Goal: Transaction & Acquisition: Purchase product/service

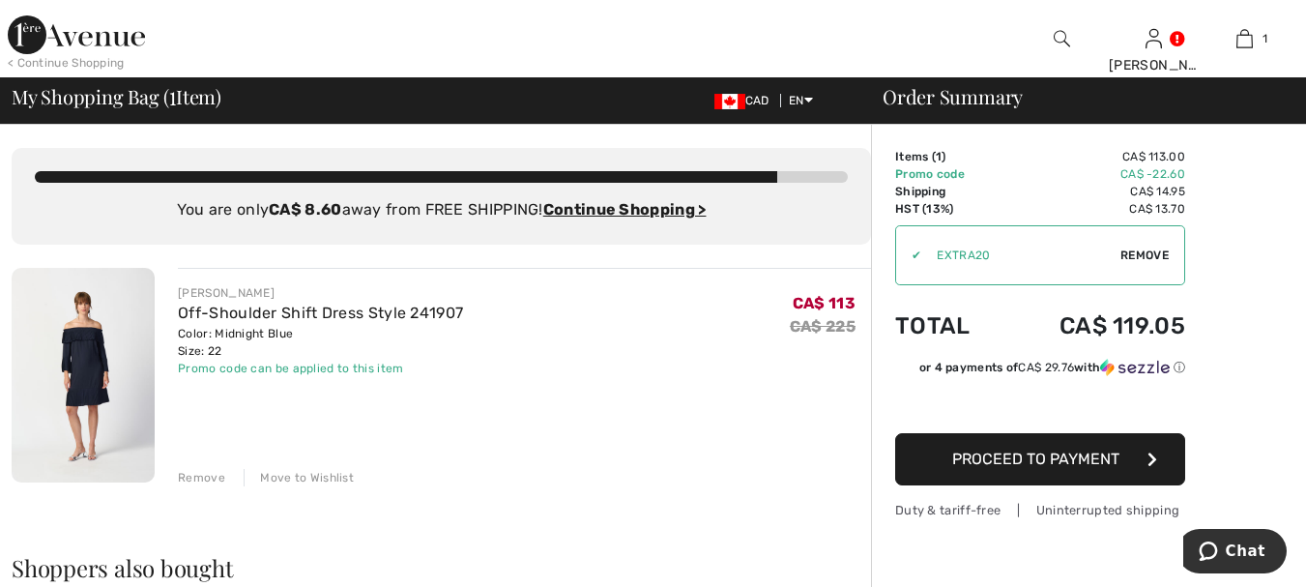
click at [1140, 254] on span "Remove" at bounding box center [1145, 255] width 48 height 17
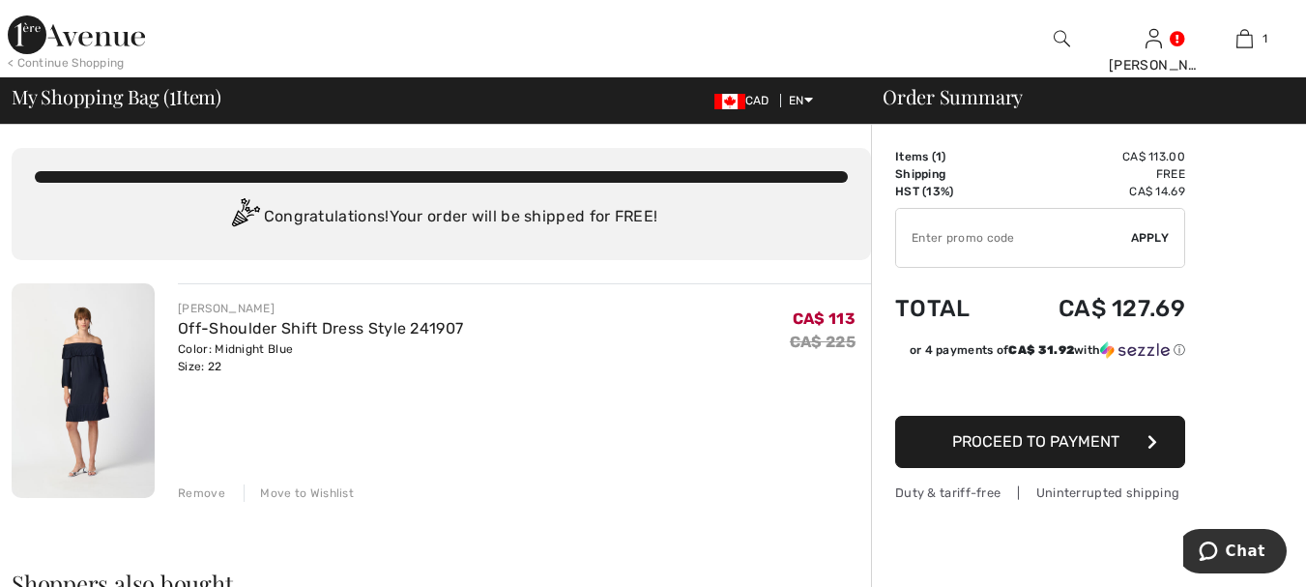
type input "NEW15"
click at [365, 385] on div "[PERSON_NAME] Off-Shoulder Shift Dress Style 241907 Color: Midnight Blue Size: …" at bounding box center [524, 392] width 693 height 219
click at [227, 498] on div "Remove Move to Wishlist" at bounding box center [524, 491] width 693 height 21
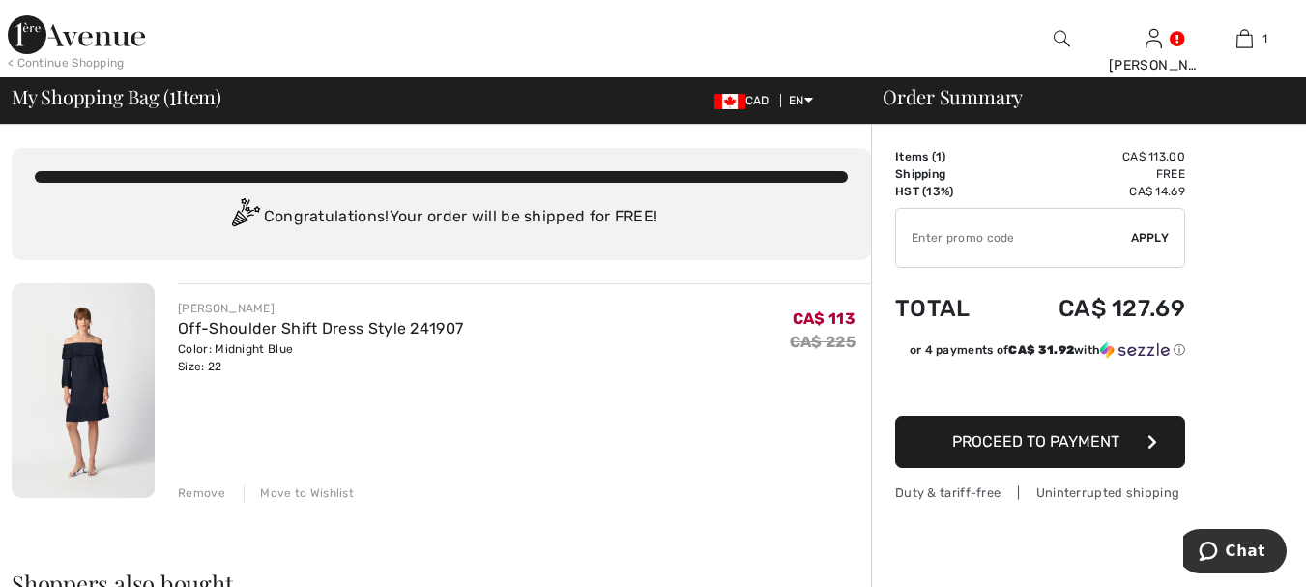
click at [209, 499] on div "Remove" at bounding box center [201, 492] width 47 height 17
